Goal: Information Seeking & Learning: Learn about a topic

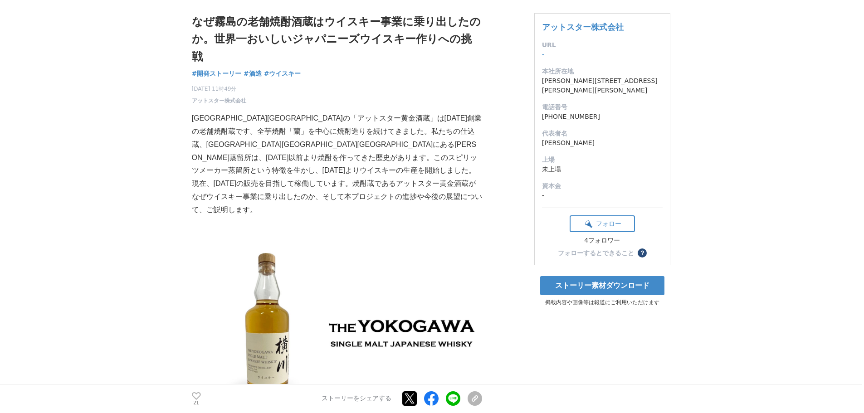
scroll to position [61, 0]
click at [258, 112] on p "[GEOGRAPHIC_DATA][GEOGRAPHIC_DATA]の「アットスター黄金酒蔵」は[DATE]創業の老舗焼酎蔵です。全芋焼酎「蘭」を中心に焼酎造…" at bounding box center [337, 164] width 290 height 104
click at [328, 112] on p "[GEOGRAPHIC_DATA][GEOGRAPHIC_DATA]の「アットスター黄金酒蔵」は[DATE]創業の老舗焼酎蔵です。全芋焼酎「蘭」を中心に焼酎造…" at bounding box center [337, 164] width 290 height 104
click at [259, 112] on p "[GEOGRAPHIC_DATA][GEOGRAPHIC_DATA]の「アットスター黄金酒蔵」は[DATE]創業の老舗焼酎蔵です。全芋焼酎「蘭」を中心に焼酎造…" at bounding box center [337, 164] width 290 height 104
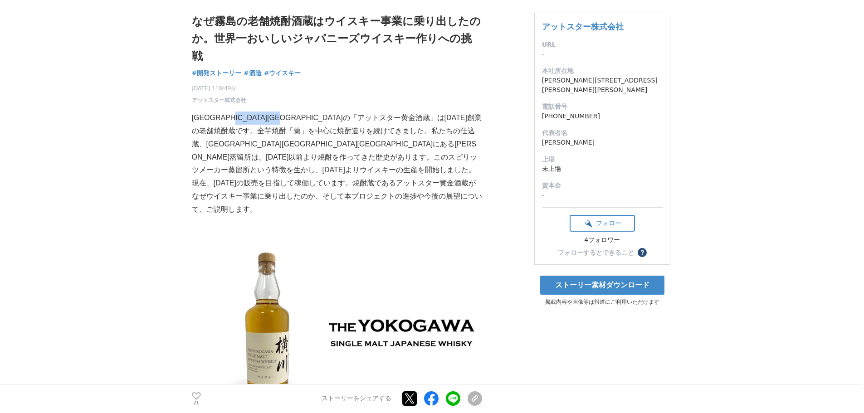
click at [259, 112] on p "[GEOGRAPHIC_DATA][GEOGRAPHIC_DATA]の「アットスター黄金酒蔵」は[DATE]創業の老舗焼酎蔵です。全芋焼酎「蘭」を中心に焼酎造…" at bounding box center [337, 164] width 290 height 104
click at [254, 112] on p "[GEOGRAPHIC_DATA][GEOGRAPHIC_DATA]の「アットスター黄金酒蔵」は[DATE]創業の老舗焼酎蔵です。全芋焼酎「蘭」を中心に焼酎造…" at bounding box center [337, 164] width 290 height 104
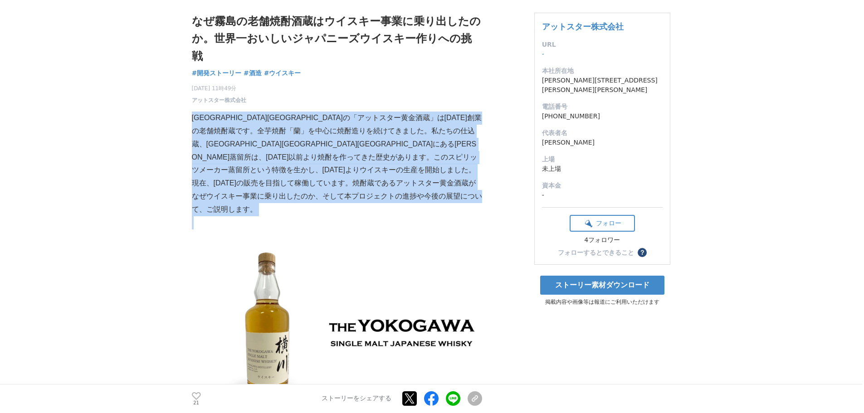
click at [254, 112] on p "[GEOGRAPHIC_DATA][GEOGRAPHIC_DATA]の「アットスター黄金酒蔵」は[DATE]創業の老舗焼酎蔵です。全芋焼酎「蘭」を中心に焼酎造…" at bounding box center [337, 164] width 290 height 104
click at [297, 242] on img at bounding box center [337, 332] width 290 height 181
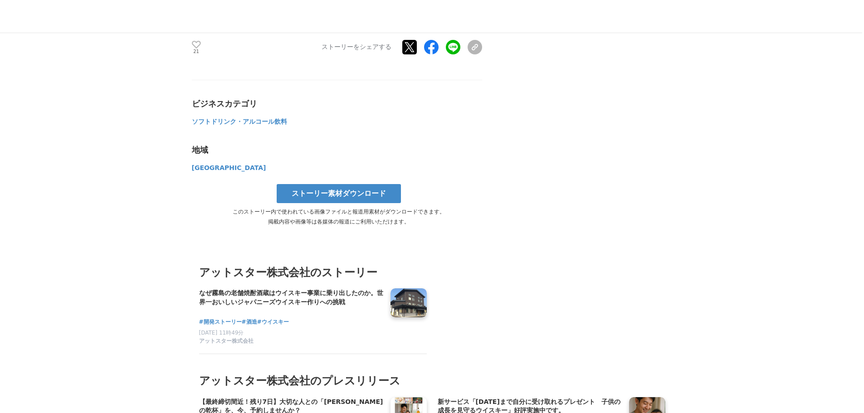
scroll to position [4387, 0]
